Goal: Find specific page/section: Find specific page/section

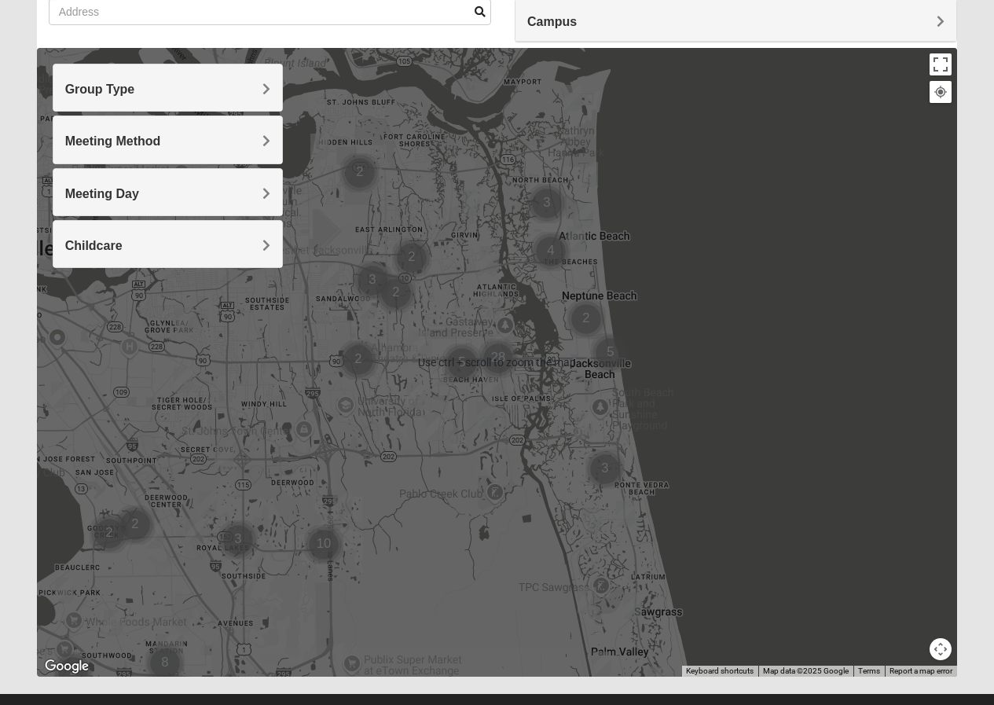
scroll to position [160, 0]
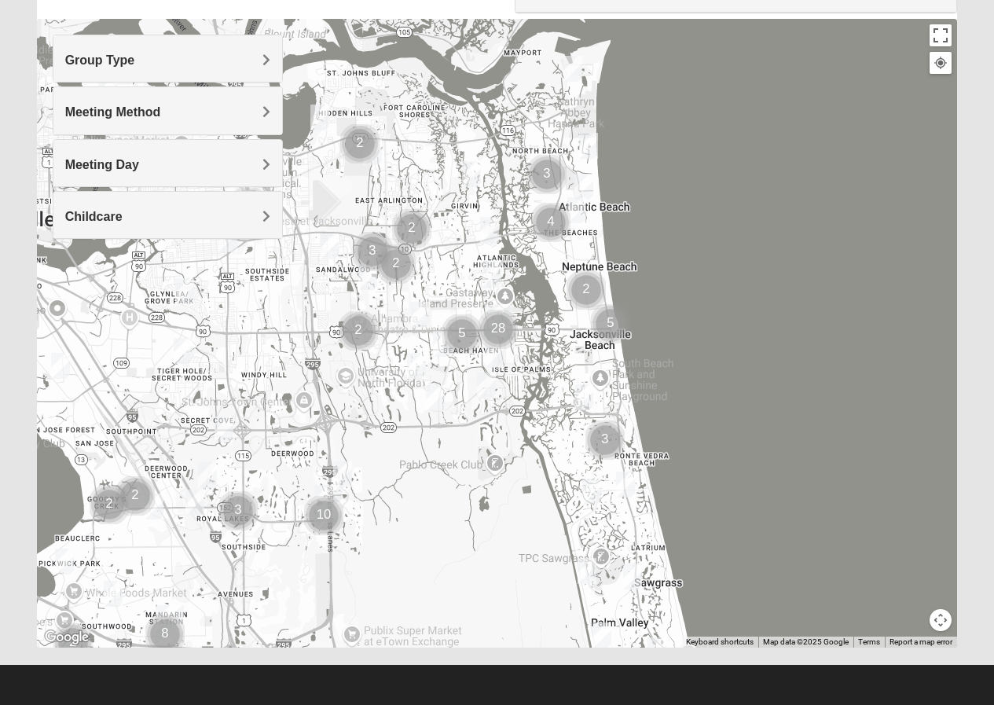
click at [469, 423] on div at bounding box center [497, 333] width 921 height 629
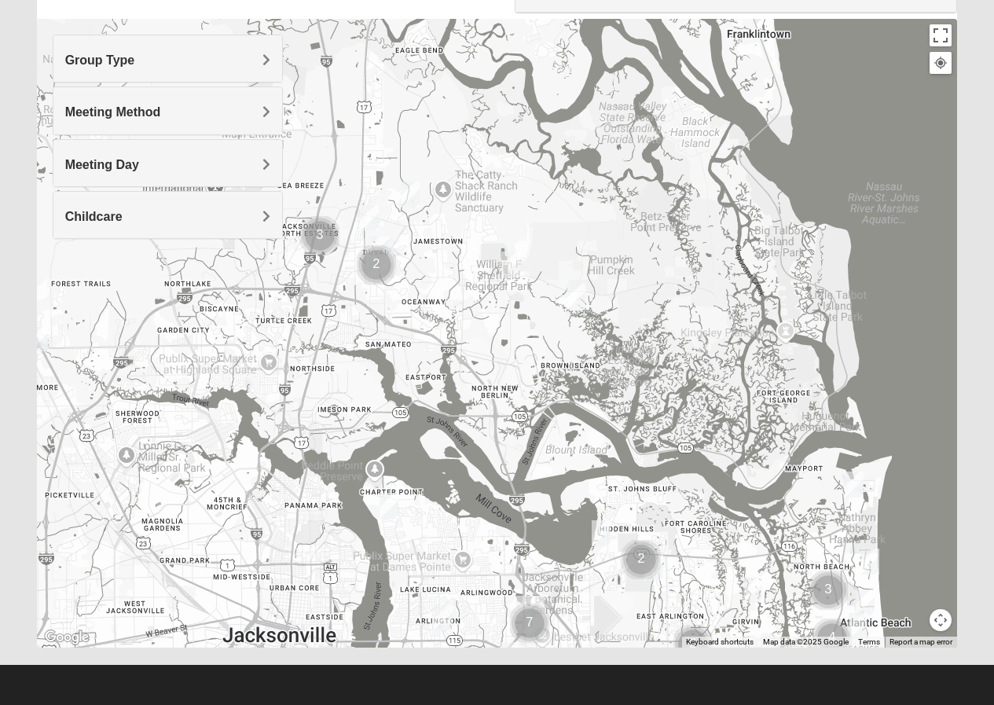
drag, startPoint x: 456, startPoint y: 317, endPoint x: 739, endPoint y: 736, distance: 505.6
click at [739, 704] on html "Log In Find A Group Error Show List Loading Groups" at bounding box center [497, 273] width 994 height 866
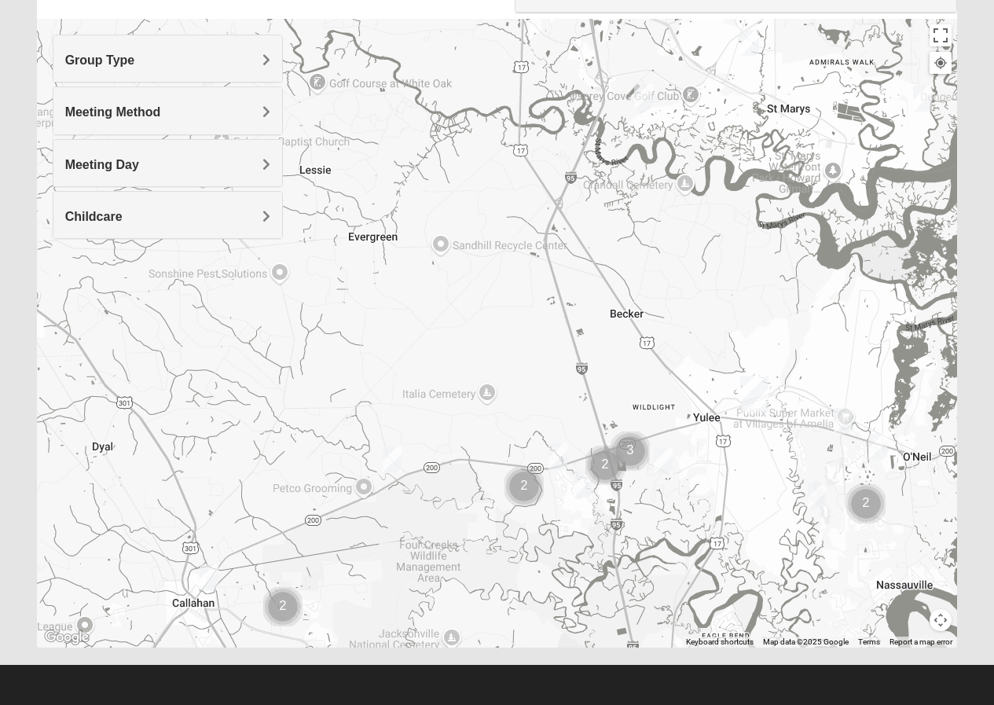
drag, startPoint x: 665, startPoint y: 499, endPoint x: 785, endPoint y: 734, distance: 263.7
click at [785, 704] on html "Log In Find A Group Error Show List Loading Groups" at bounding box center [497, 273] width 994 height 866
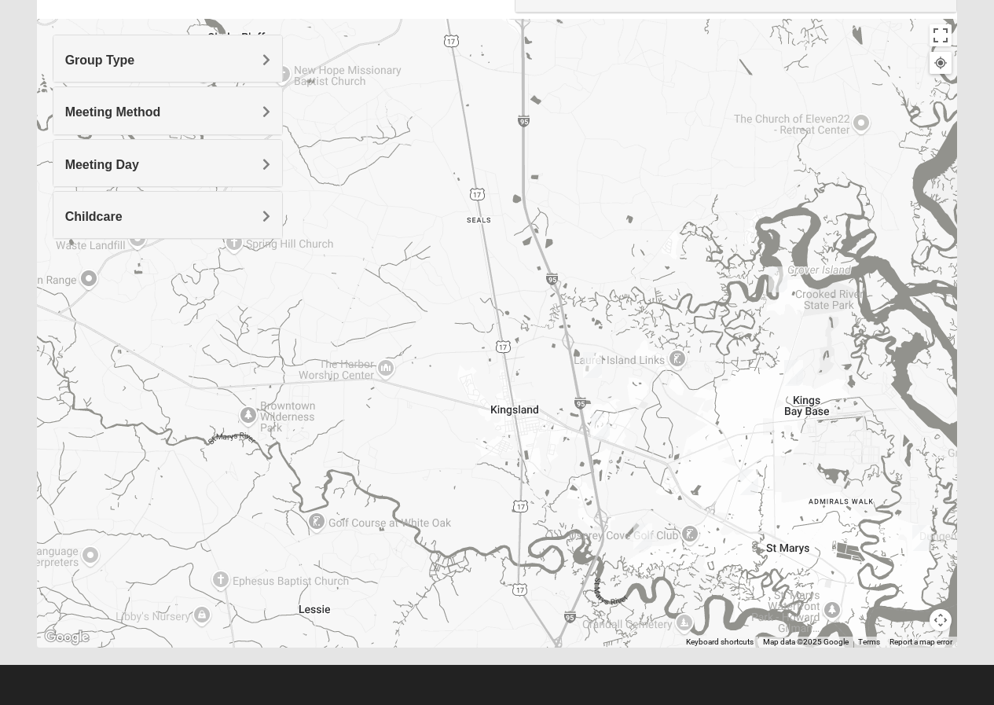
drag, startPoint x: 689, startPoint y: 207, endPoint x: 685, endPoint y: 701, distance: 494.5
click at [685, 701] on form "Log In Find A Group Error Show List Loading Groups" at bounding box center [497, 282] width 994 height 846
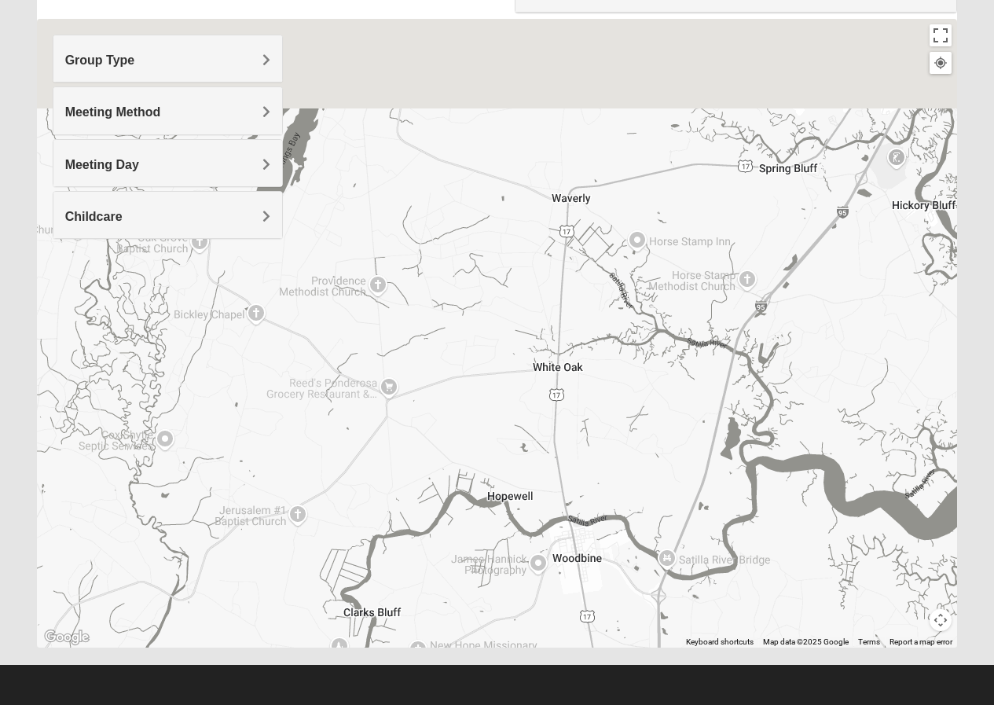
drag, startPoint x: 494, startPoint y: 224, endPoint x: 620, endPoint y: 736, distance: 527.2
click at [620, 704] on html "Log In Find A Group Error Show List Loading Groups" at bounding box center [497, 273] width 994 height 866
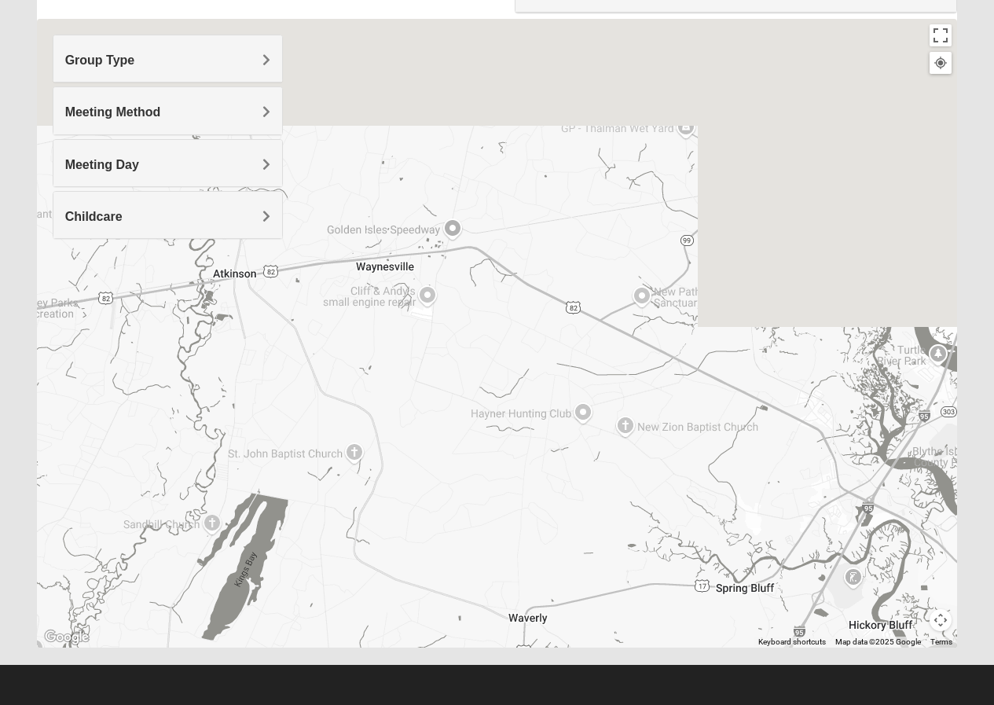
drag, startPoint x: 626, startPoint y: 187, endPoint x: 585, endPoint y: 733, distance: 547.9
click at [585, 704] on html "Log In Find A Group Error Show List Loading Groups" at bounding box center [497, 273] width 994 height 866
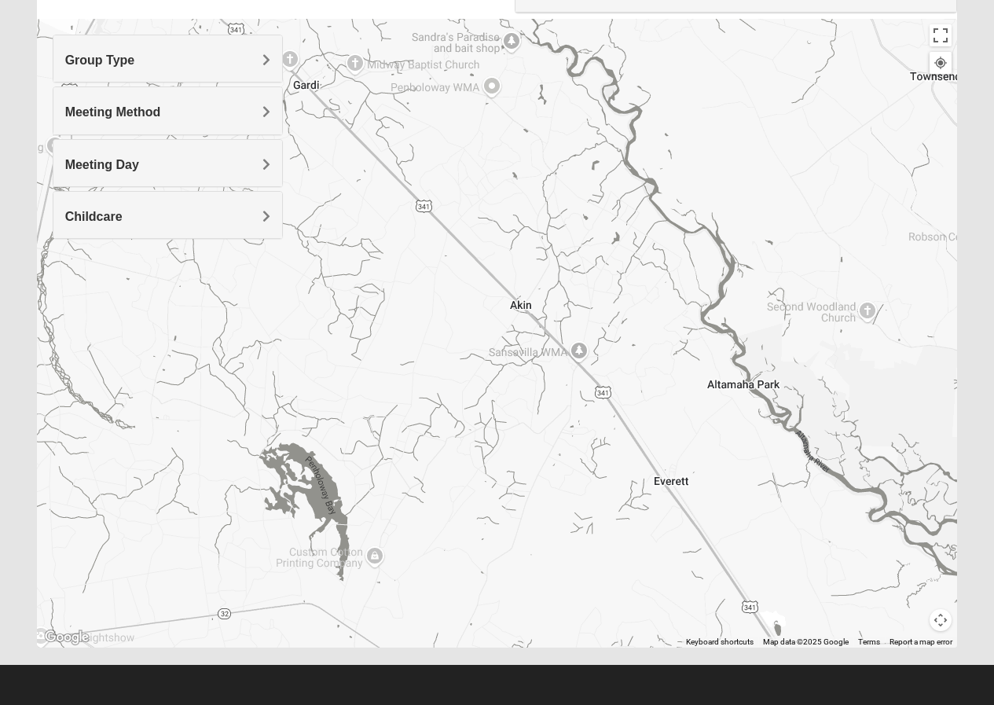
drag, startPoint x: 639, startPoint y: 476, endPoint x: 584, endPoint y: 653, distance: 185.2
click at [597, 704] on html "Log In Find A Group Error Show List Loading Groups" at bounding box center [497, 273] width 994 height 866
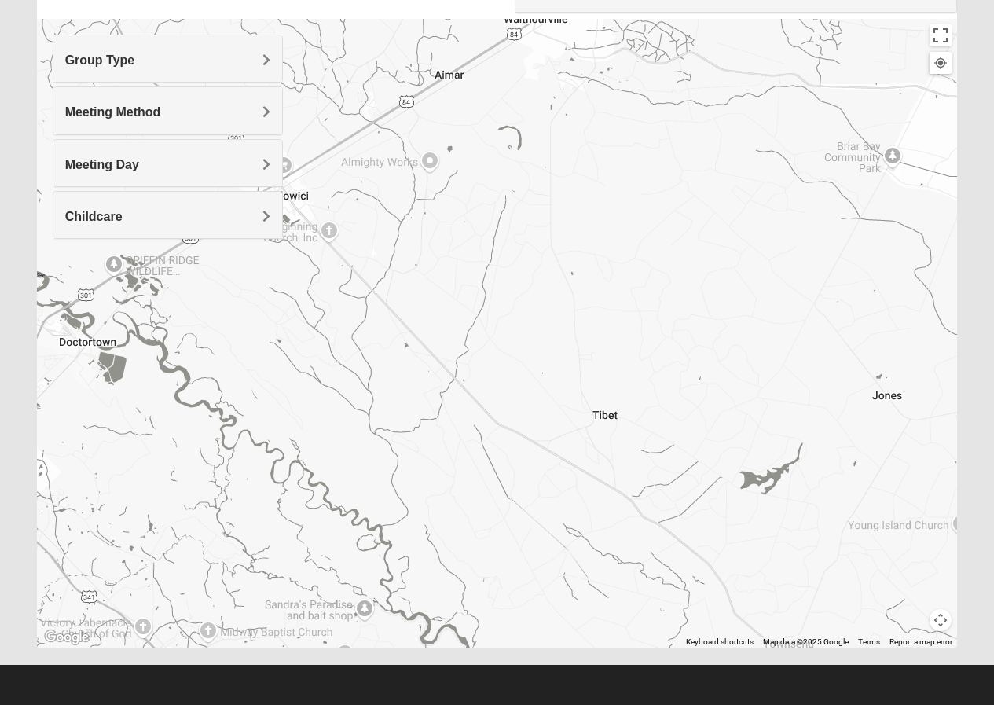
drag, startPoint x: 555, startPoint y: 325, endPoint x: 509, endPoint y: 494, distance: 175.8
click at [451, 704] on html "Log In Find A Group Error Show List Loading Groups" at bounding box center [497, 273] width 994 height 866
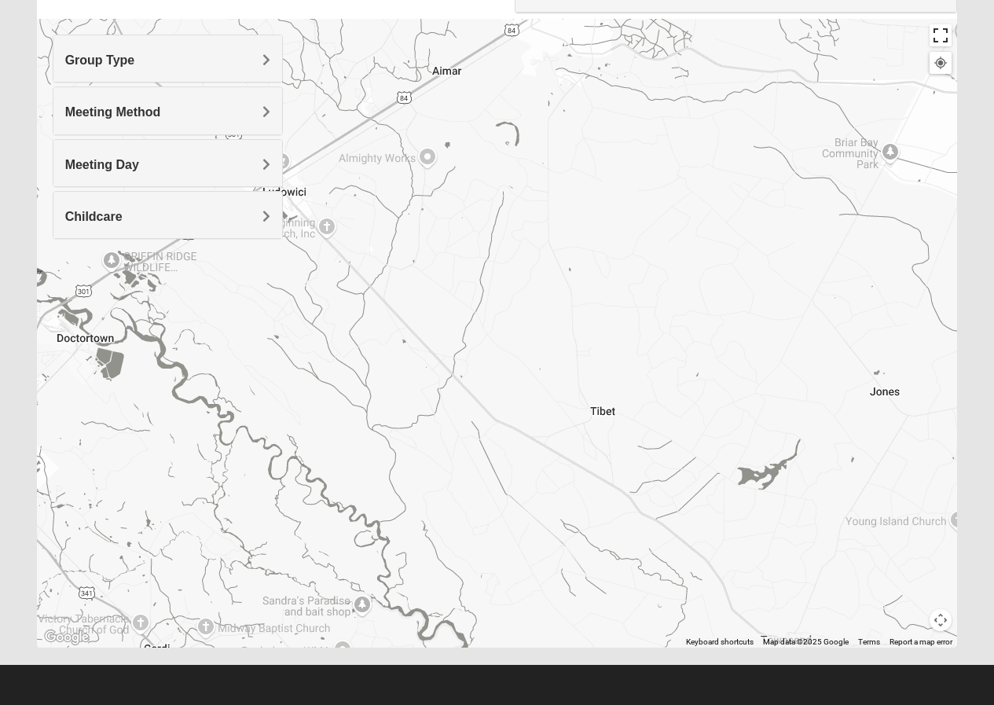
click at [933, 36] on button "Toggle fullscreen view" at bounding box center [941, 35] width 22 height 22
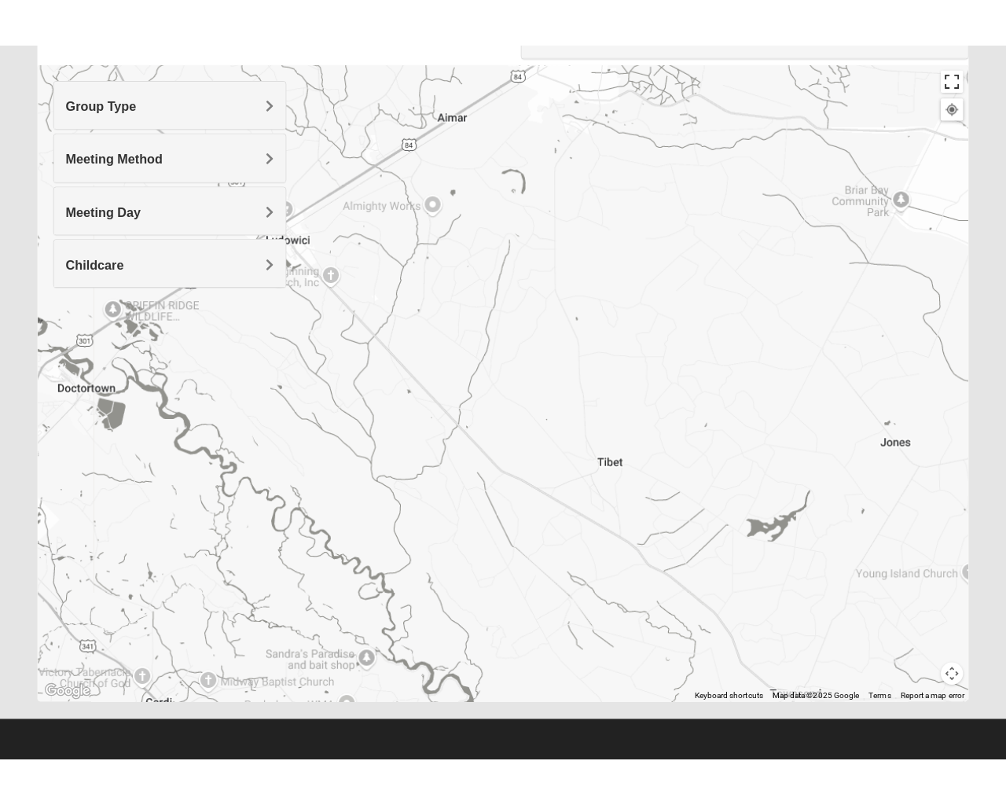
scroll to position [61, 0]
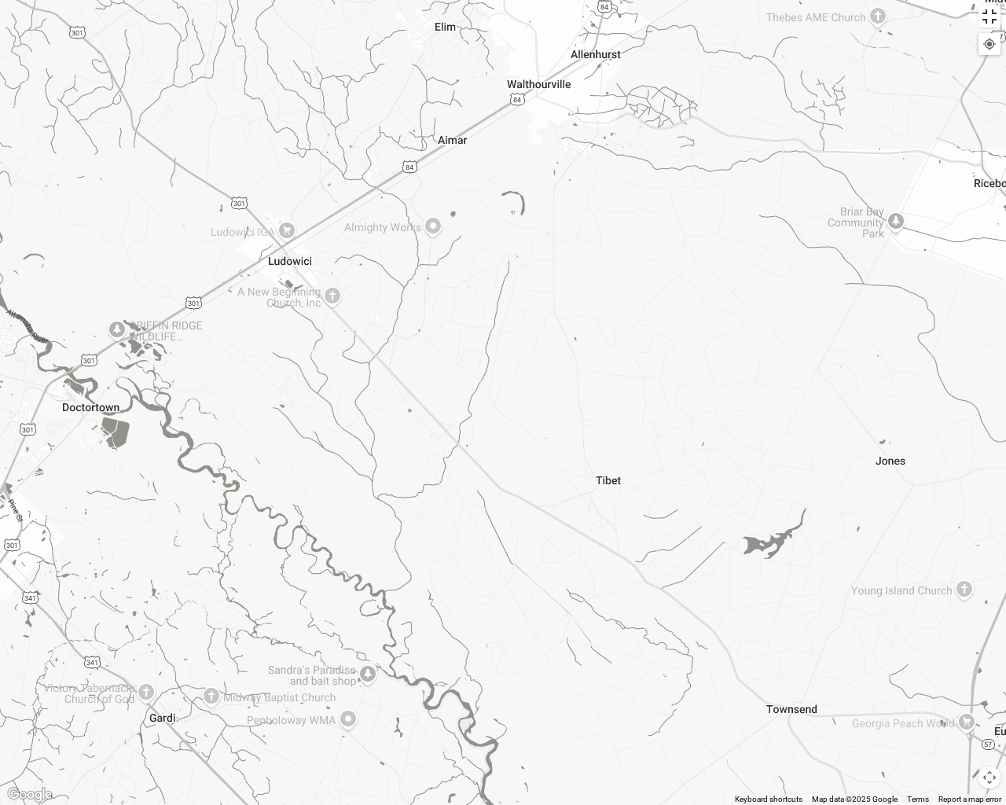
click at [988, 17] on button "Toggle fullscreen view" at bounding box center [990, 17] width 22 height 22
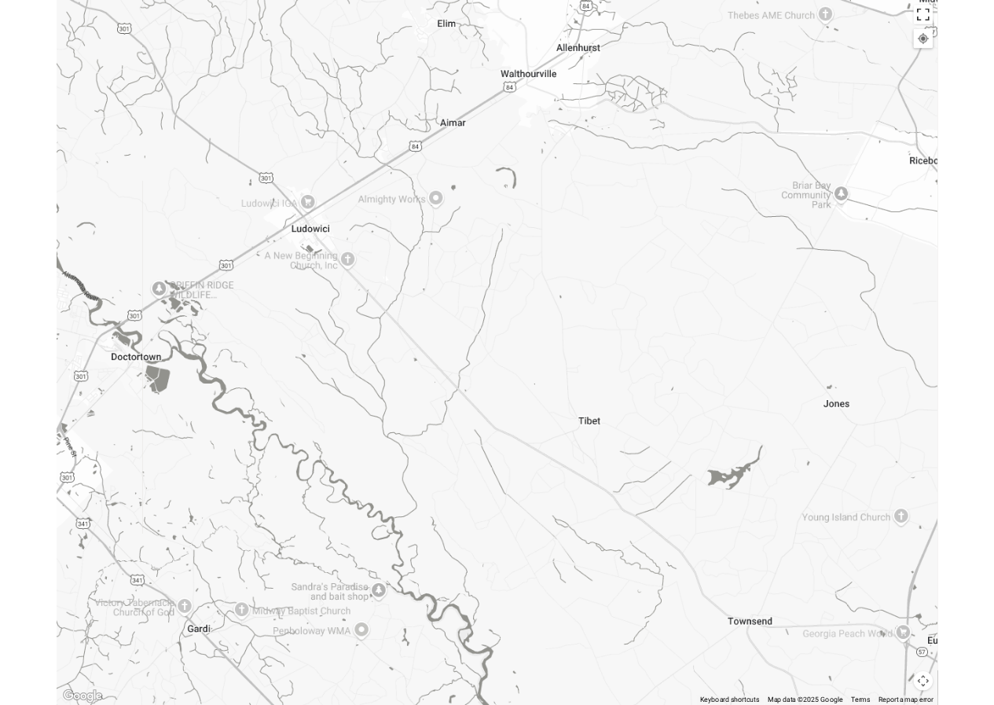
scroll to position [160, 0]
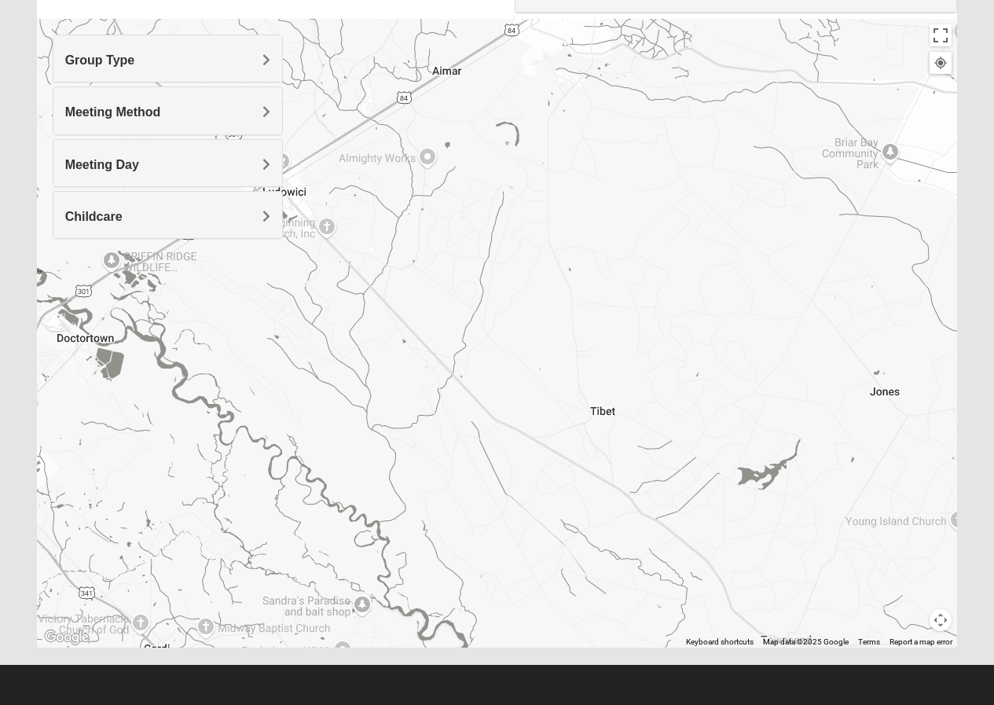
click at [943, 620] on button "Map camera controls" at bounding box center [941, 620] width 22 height 22
click at [884, 562] on button "Move up" at bounding box center [886, 565] width 22 height 22
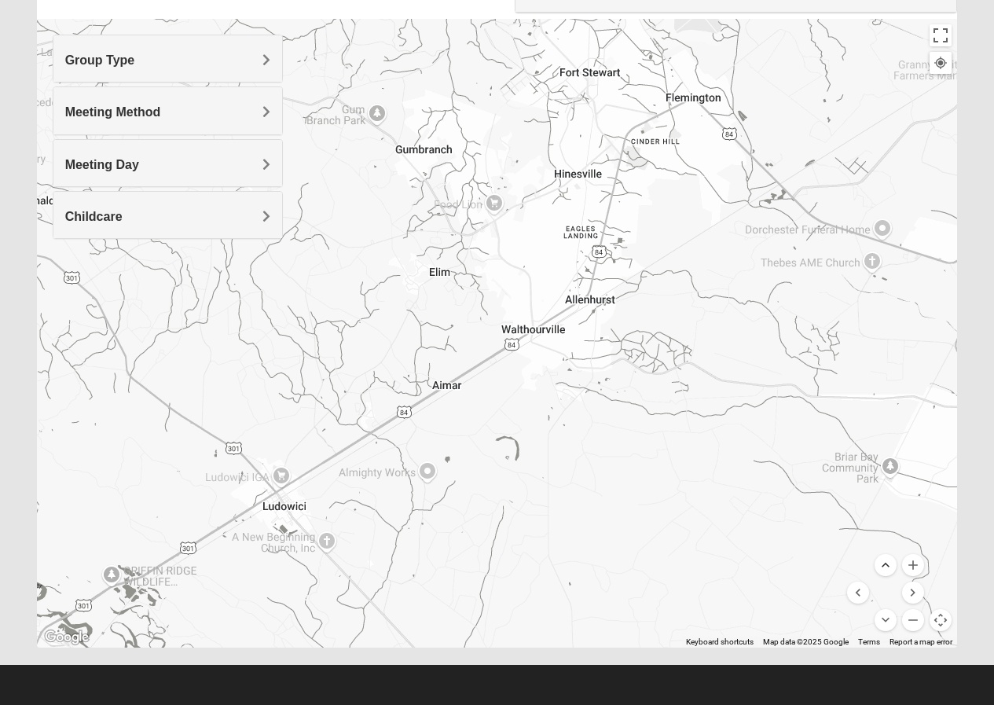
click at [884, 561] on button "Move up" at bounding box center [886, 565] width 22 height 22
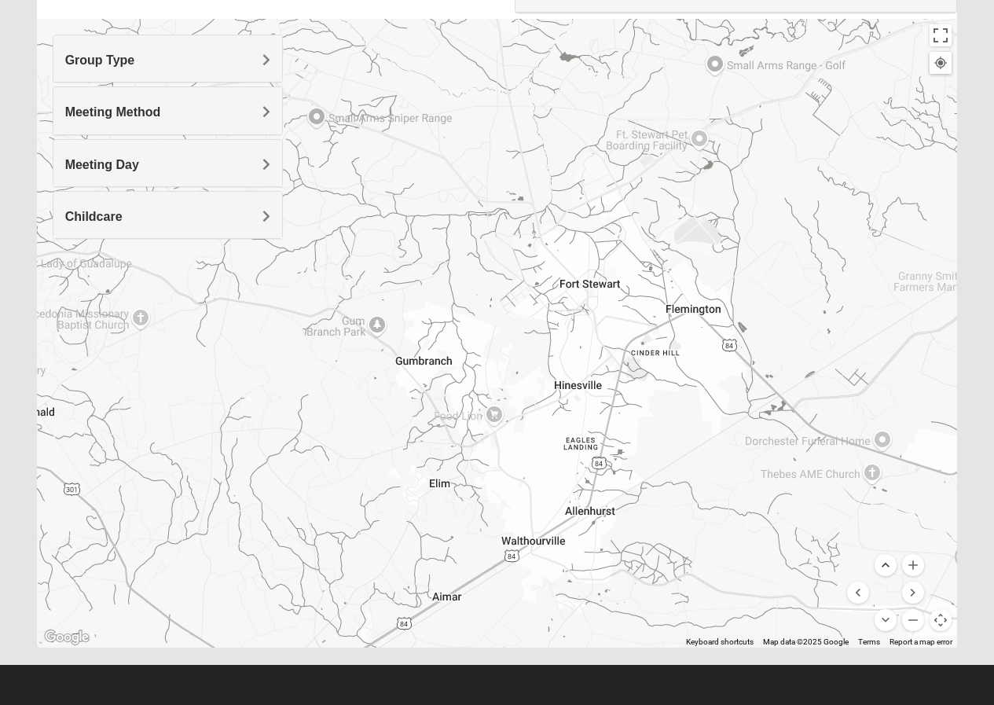
click at [884, 560] on button "Move up" at bounding box center [886, 565] width 22 height 22
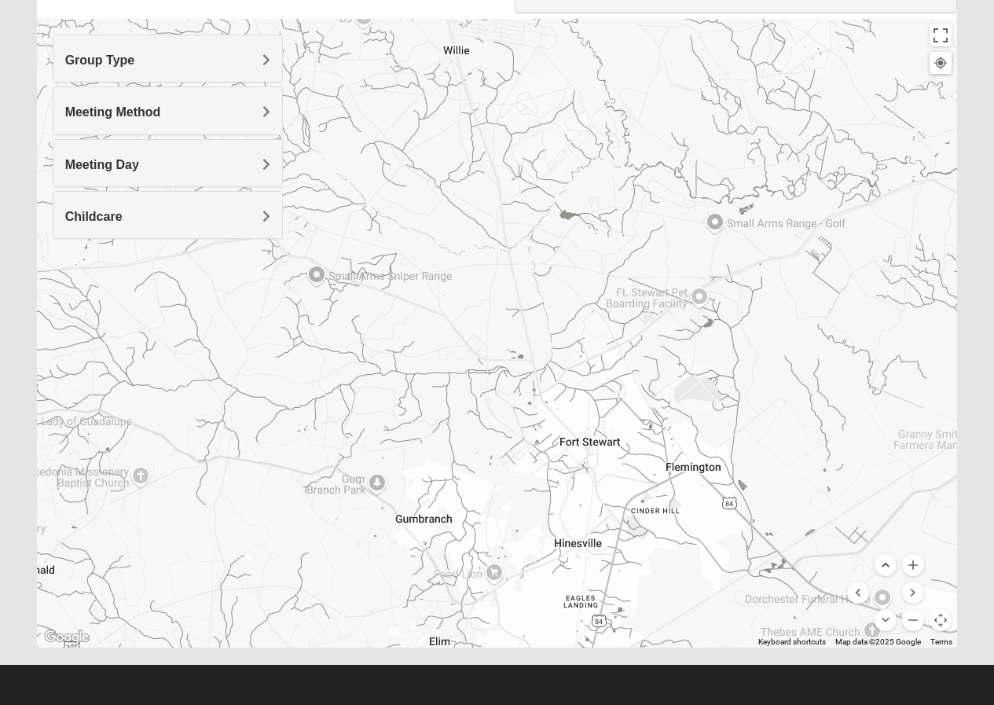
click at [884, 560] on button "Move up" at bounding box center [886, 565] width 22 height 22
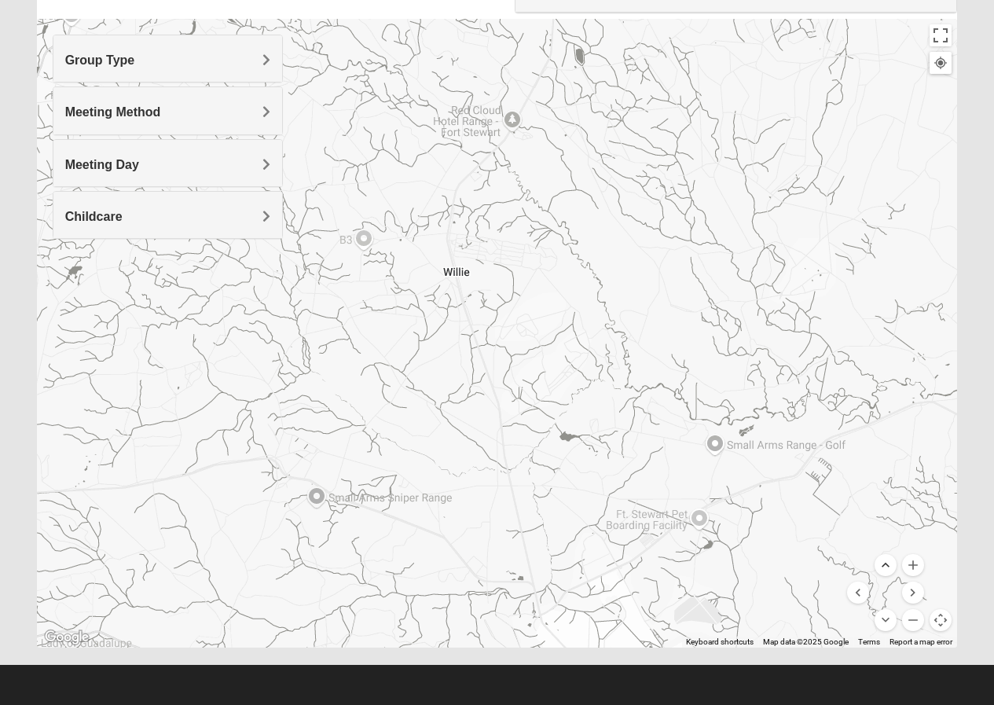
click at [884, 560] on button "Move up" at bounding box center [886, 565] width 22 height 22
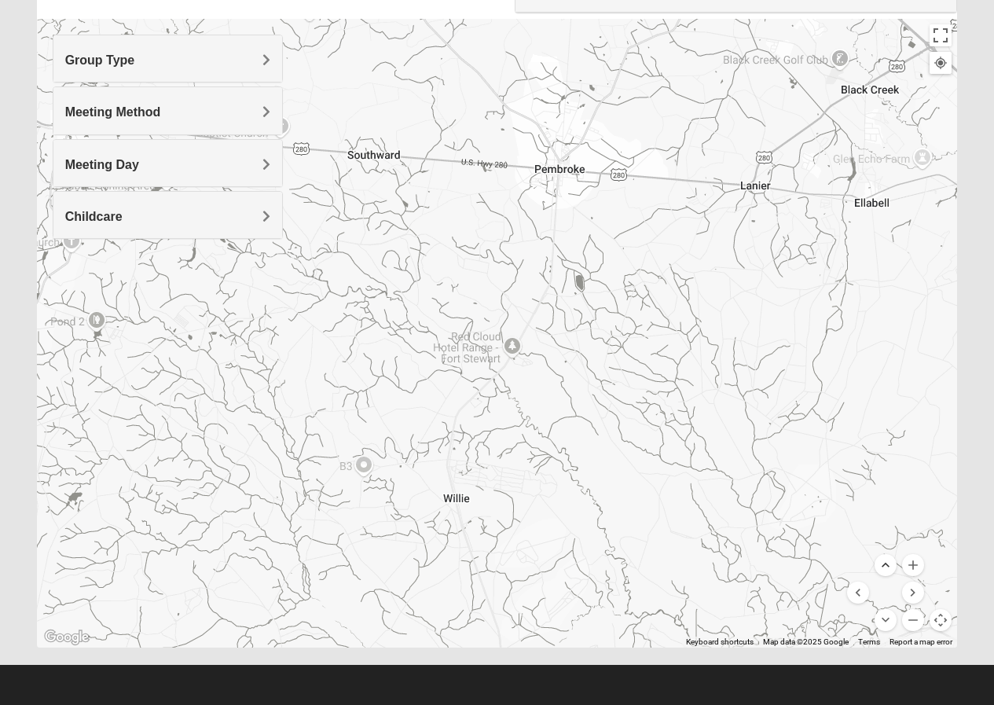
click at [884, 560] on button "Move up" at bounding box center [886, 565] width 22 height 22
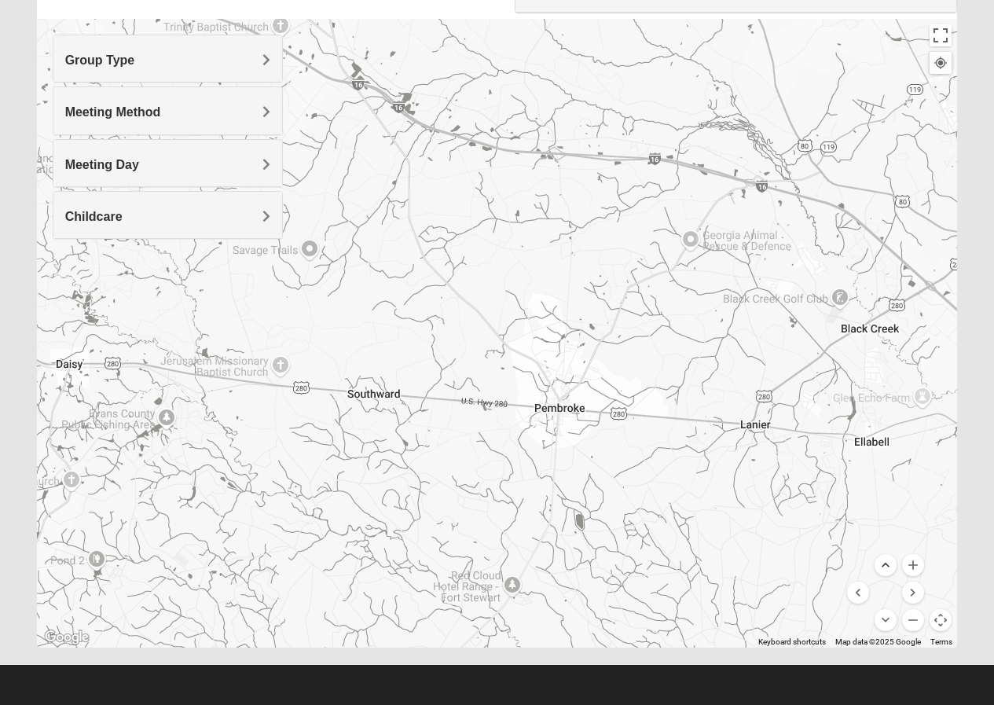
click at [884, 560] on button "Move up" at bounding box center [886, 565] width 22 height 22
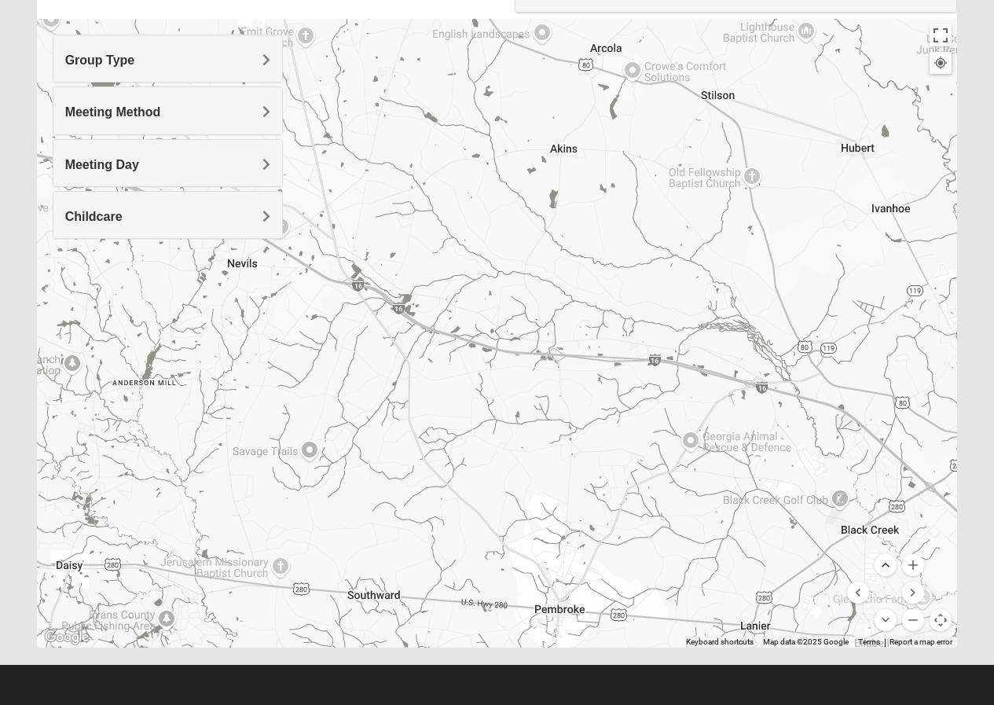
click at [884, 560] on button "Move up" at bounding box center [886, 565] width 22 height 22
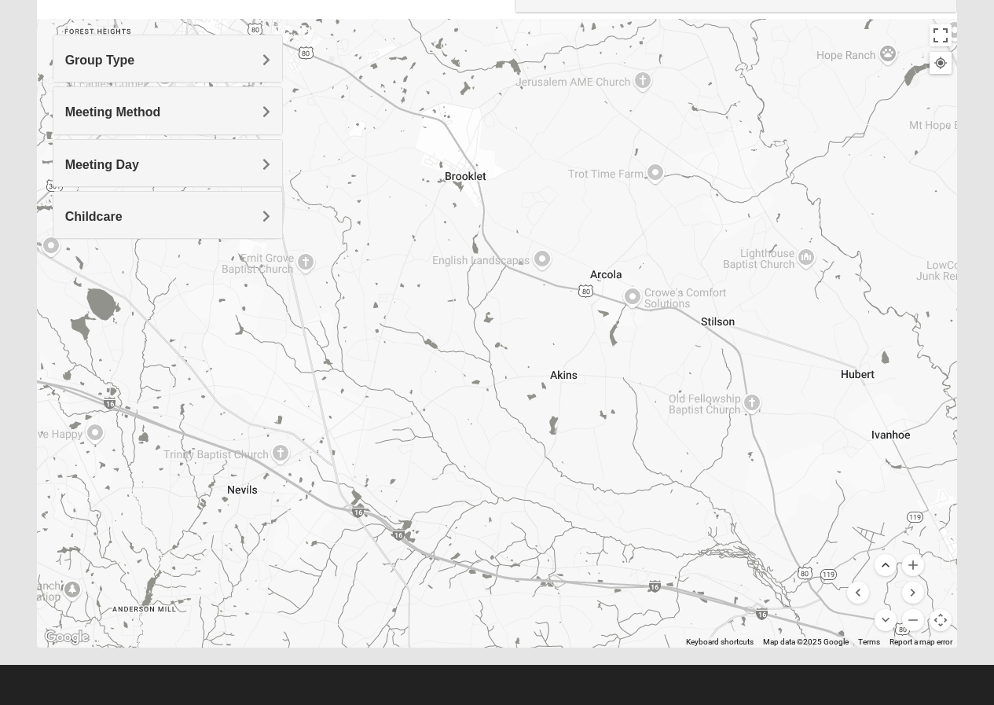
click at [884, 560] on button "Move up" at bounding box center [886, 565] width 22 height 22
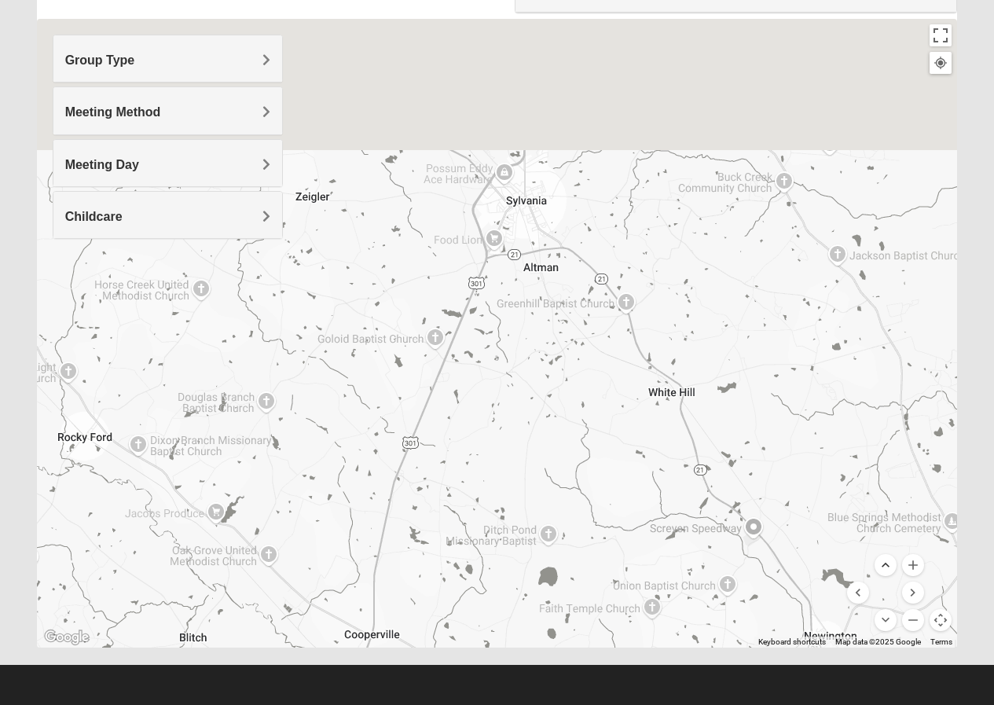
click at [884, 560] on button "Move up" at bounding box center [886, 565] width 22 height 22
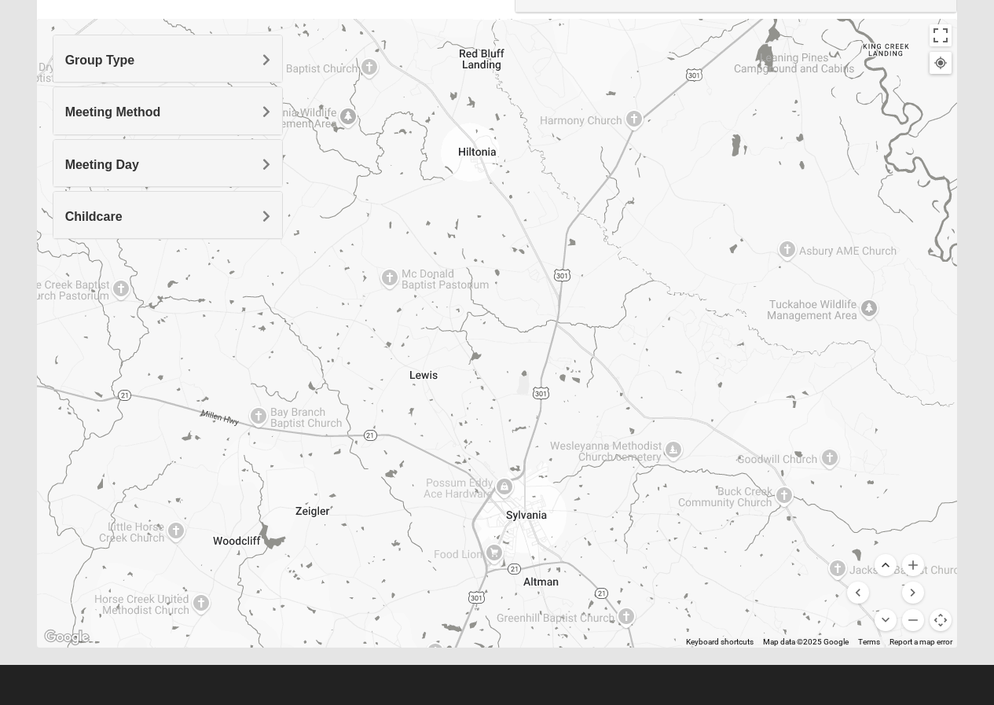
click at [884, 560] on button "Move up" at bounding box center [886, 565] width 22 height 22
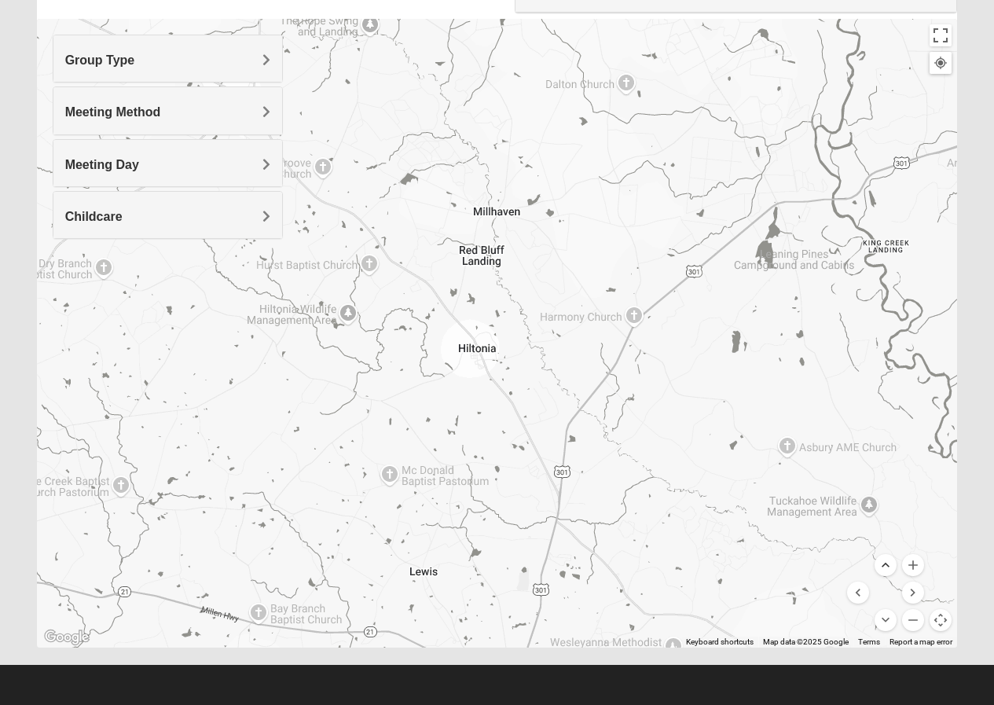
click at [884, 560] on button "Move up" at bounding box center [886, 565] width 22 height 22
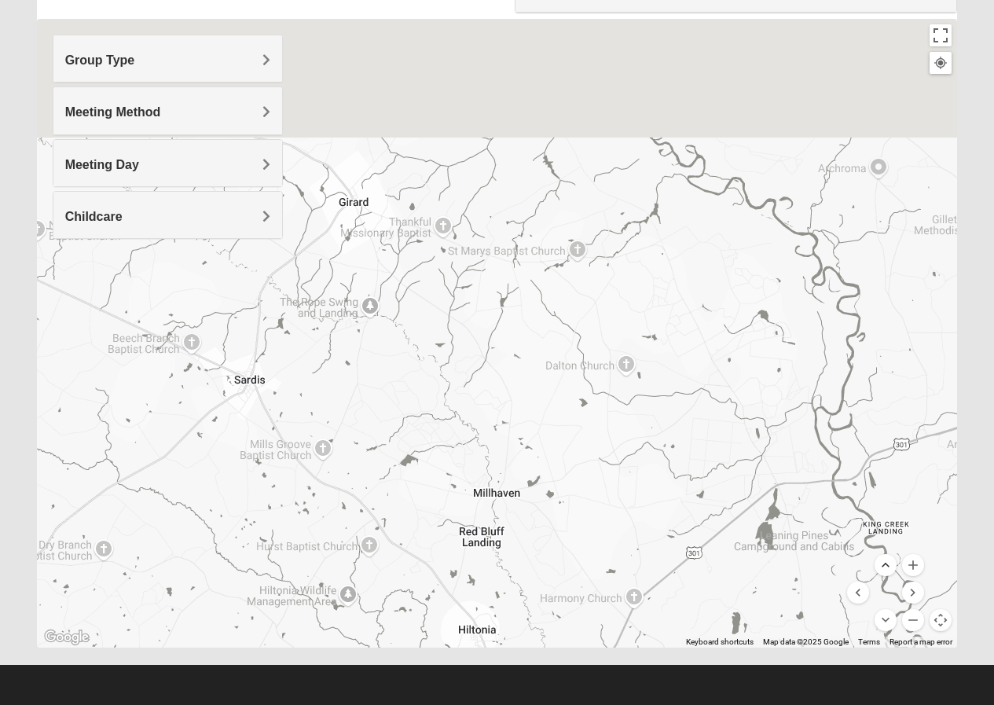
click at [884, 560] on button "Move up" at bounding box center [886, 565] width 22 height 22
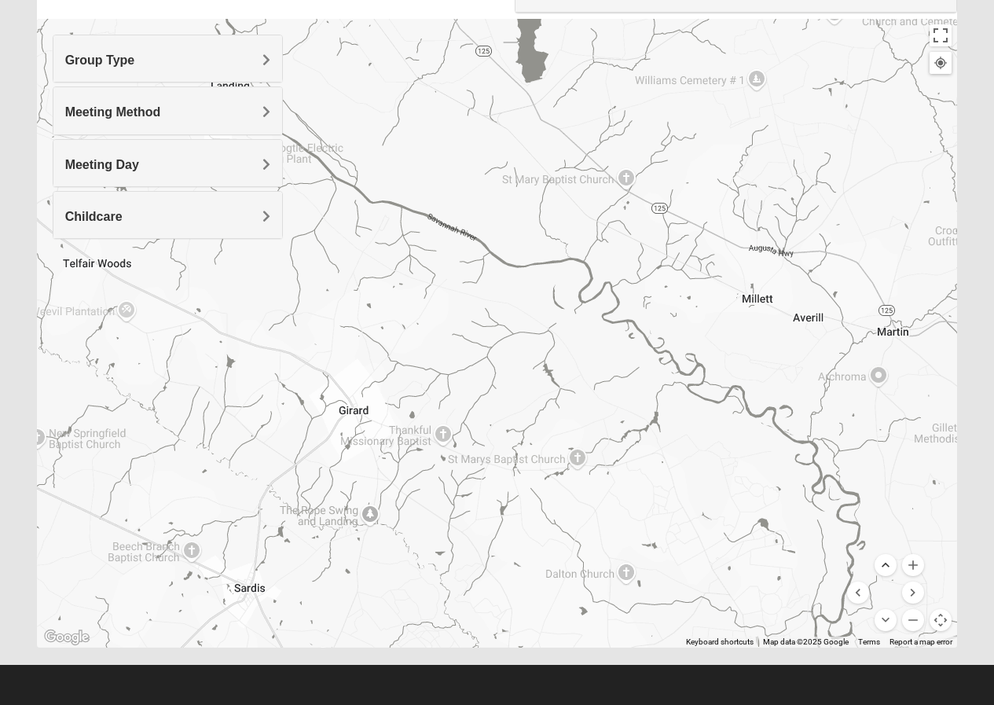
click at [884, 560] on button "Move up" at bounding box center [886, 565] width 22 height 22
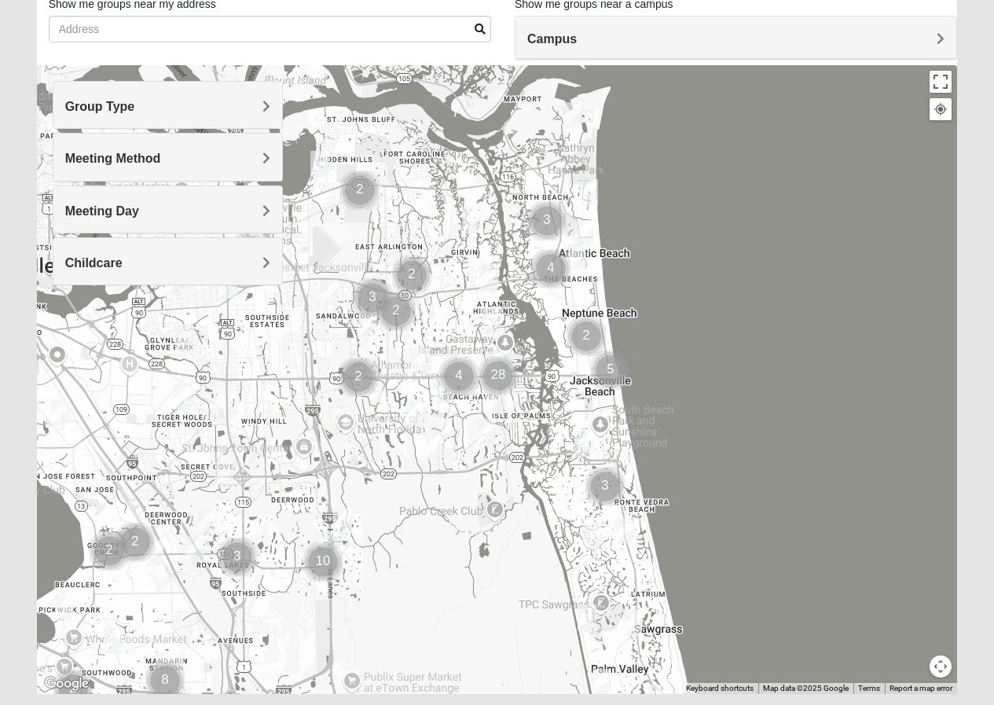
scroll to position [112, 0]
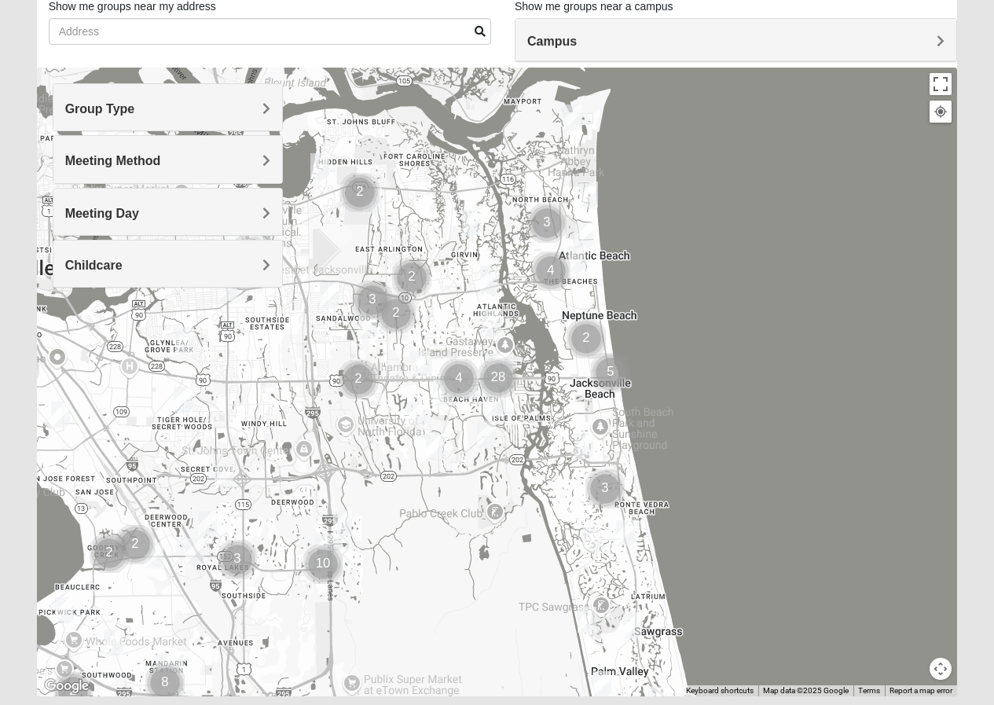
click at [422, 408] on img "Mens Johnson 32224" at bounding box center [416, 415] width 19 height 26
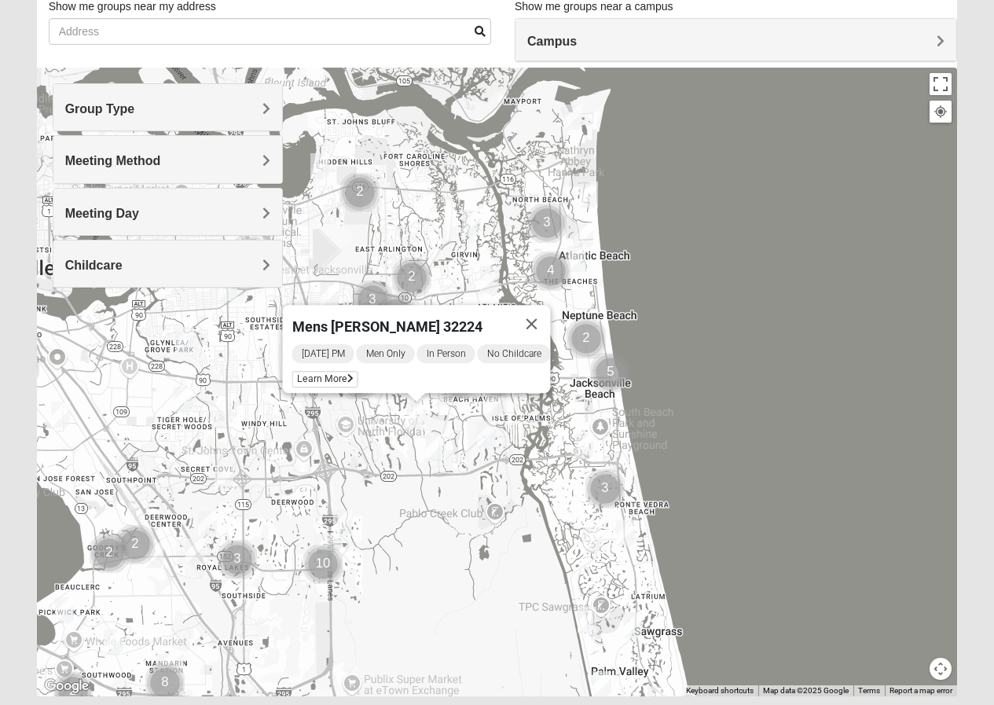
click at [393, 352] on span "Men Only" at bounding box center [385, 353] width 58 height 19
click at [395, 344] on span "Men Only" at bounding box center [385, 353] width 58 height 19
